Goal: Use online tool/utility: Utilize a website feature to perform a specific function

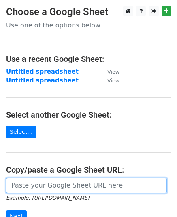
click at [44, 186] on input "url" at bounding box center [86, 185] width 161 height 15
paste input "[CREDIT_CARD_NUMBER]"
type input "[CREDIT_CARD_NUMBER]"
click at [44, 185] on input "url" at bounding box center [86, 185] width 161 height 15
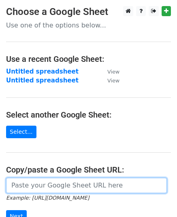
click at [44, 185] on input "url" at bounding box center [86, 185] width 161 height 15
paste input "https://docs.google.com/spreadsheets/d/1HK0-VYmOORuP4yqGNFjUXHeZ0z3uZtnhsFaEJaC…"
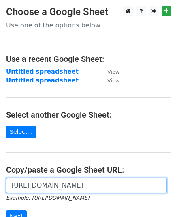
paste input "https://docs.google.com/spreadsheets/d/1HK0-VYmOORuP4yqGNFjUXHeZ0z3uZtnhsFaEJaC…"
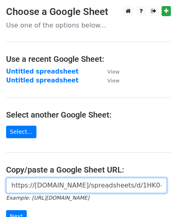
scroll to position [0, 553]
type input "https://docs.google.com/spreadsheets/d/1HK0-VYmOORuP4yqGNFjUXHeZ0z3uZtnhsFaEJaC…"
click at [6, 210] on input "Next" at bounding box center [16, 216] width 21 height 13
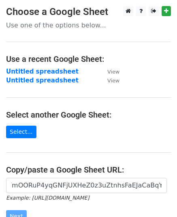
scroll to position [0, 0]
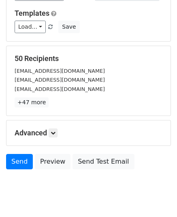
scroll to position [95, 0]
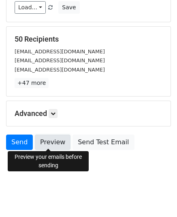
click at [55, 137] on link "Preview" at bounding box center [53, 142] width 36 height 15
